Goal: Task Accomplishment & Management: Manage account settings

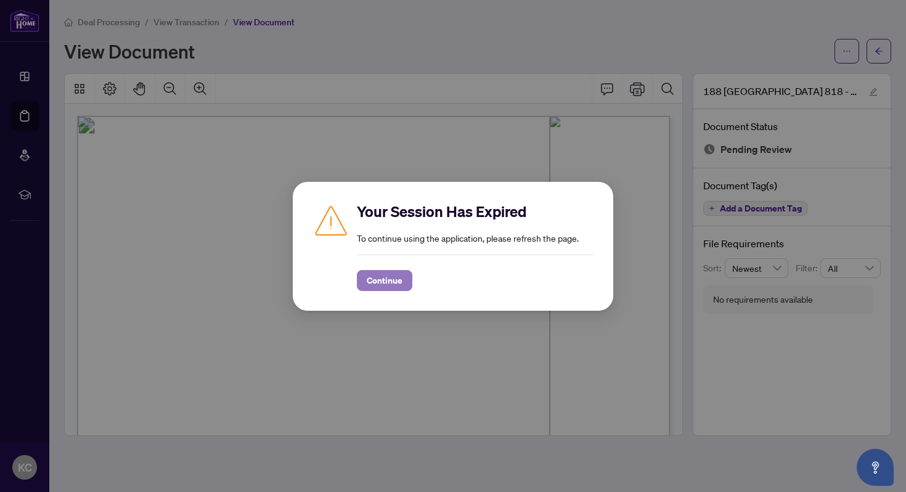
click at [370, 290] on button "Continue" at bounding box center [384, 280] width 55 height 21
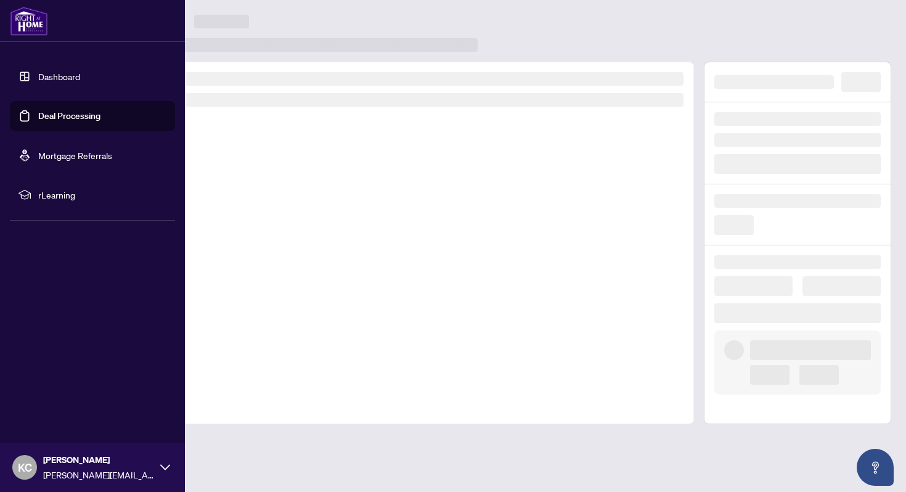
click at [38, 112] on link "Deal Processing" at bounding box center [69, 115] width 62 height 11
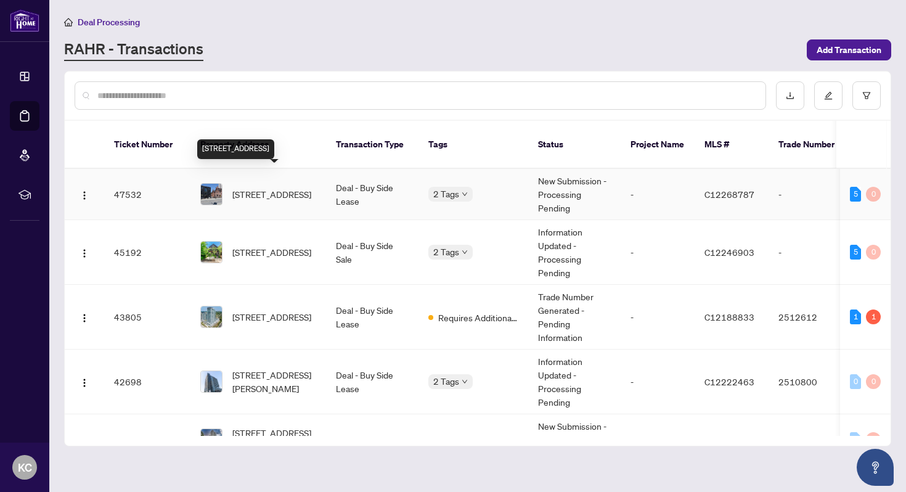
click at [277, 187] on span "[STREET_ADDRESS]" at bounding box center [271, 194] width 79 height 14
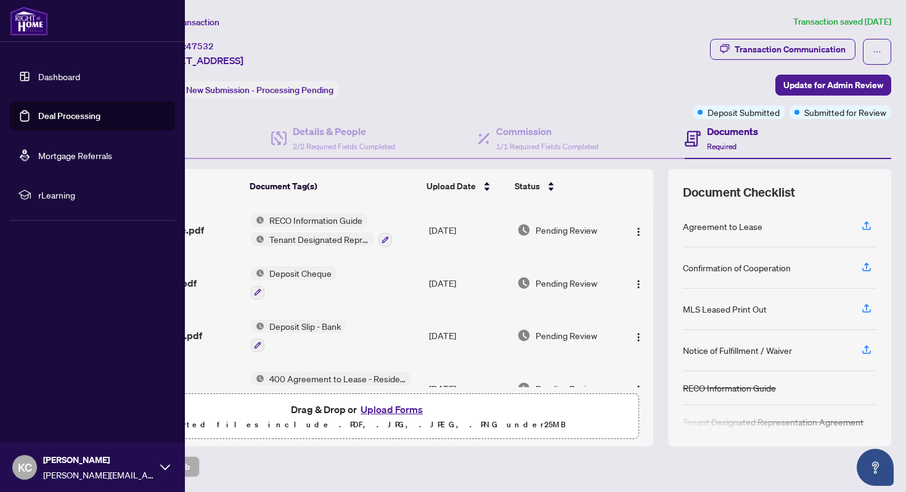
click at [38, 110] on link "Deal Processing" at bounding box center [69, 115] width 62 height 11
